Goal: Information Seeking & Learning: Learn about a topic

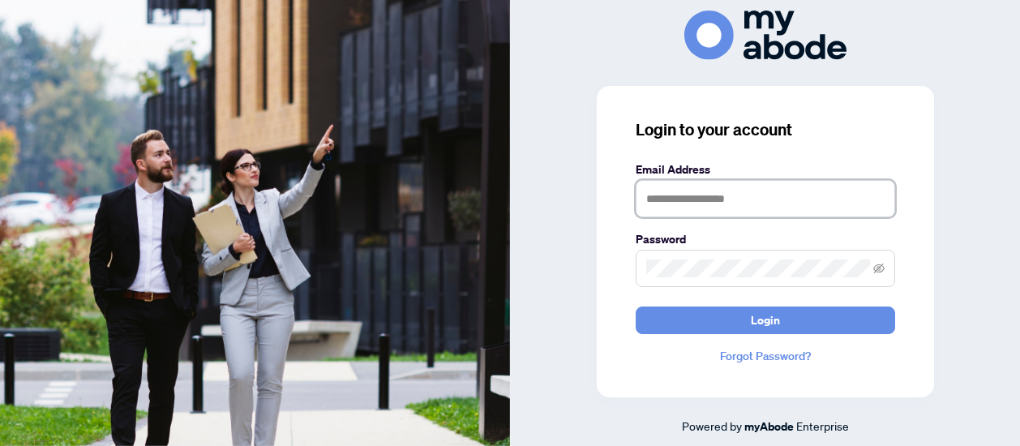
click at [699, 201] on input "text" at bounding box center [764, 198] width 259 height 37
type input "**********"
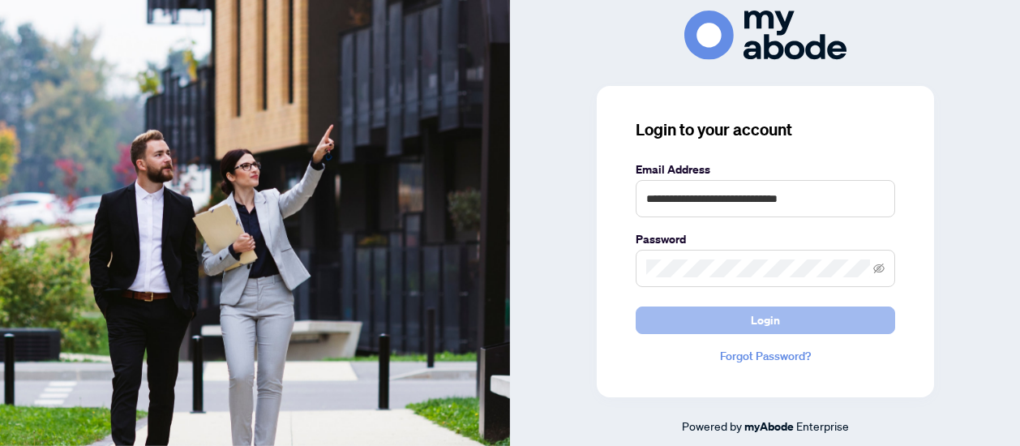
click at [751, 322] on span "Login" at bounding box center [765, 320] width 29 height 26
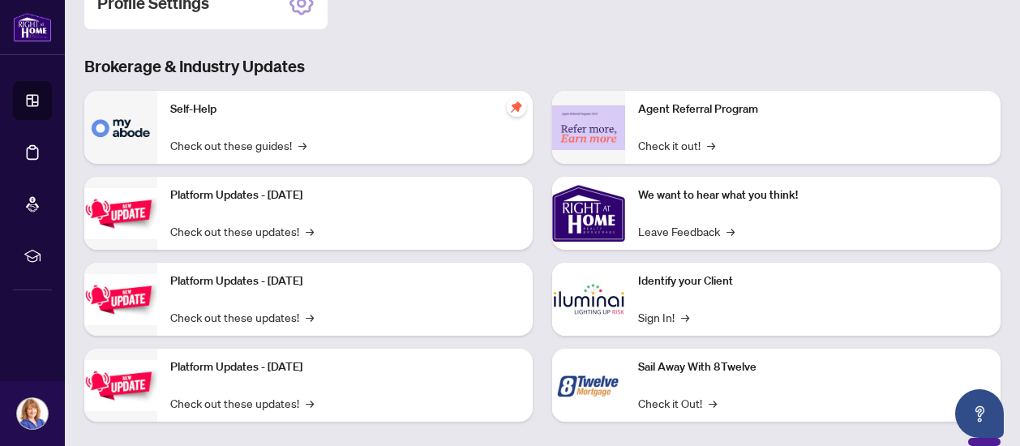
scroll to position [271, 0]
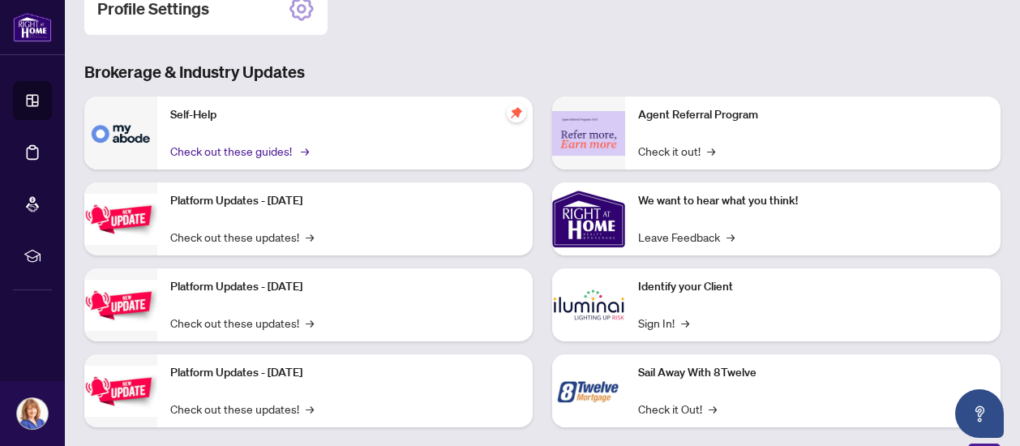
click at [279, 148] on link "Check out these guides! →" at bounding box center [238, 151] width 136 height 18
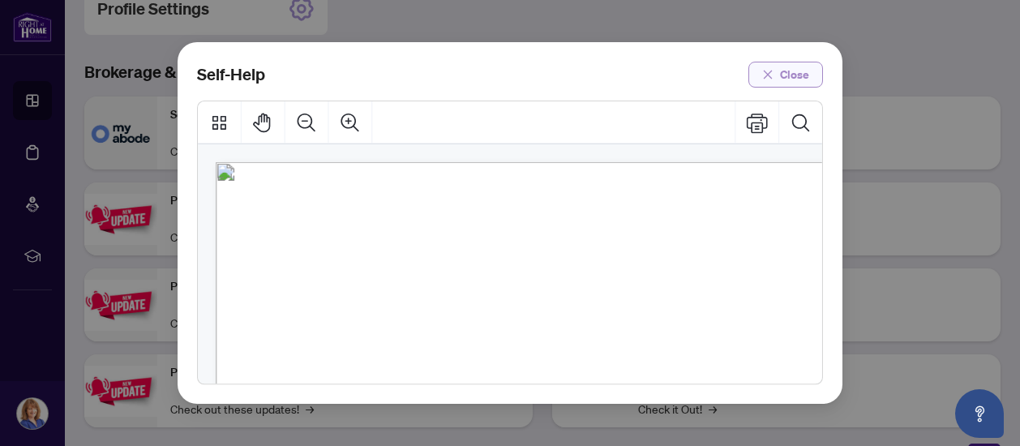
click at [784, 79] on span "Close" at bounding box center [794, 75] width 29 height 26
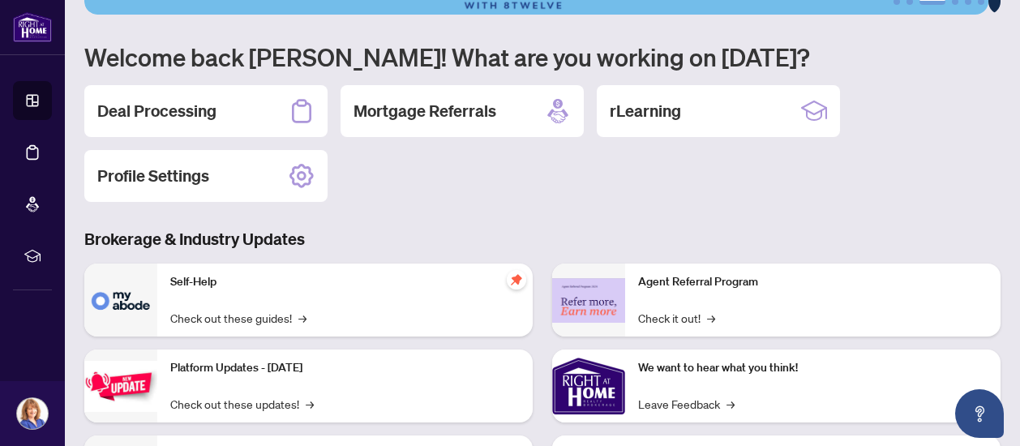
scroll to position [96, 0]
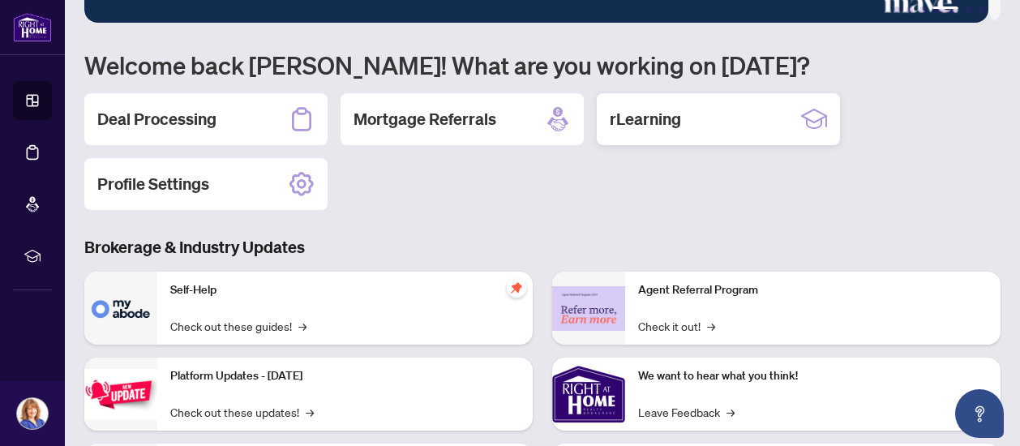
click at [645, 119] on h2 "rLearning" at bounding box center [644, 119] width 71 height 23
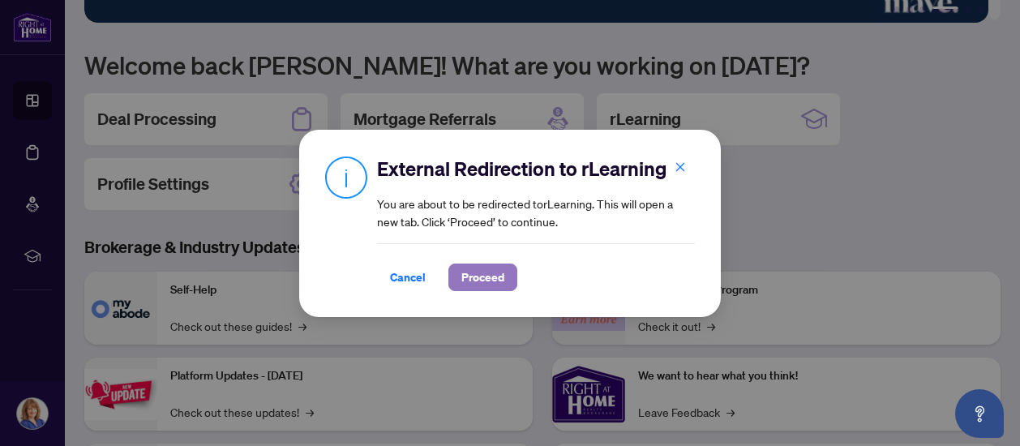
click at [481, 275] on span "Proceed" at bounding box center [482, 277] width 43 height 26
